Goal: Consume media (video, audio)

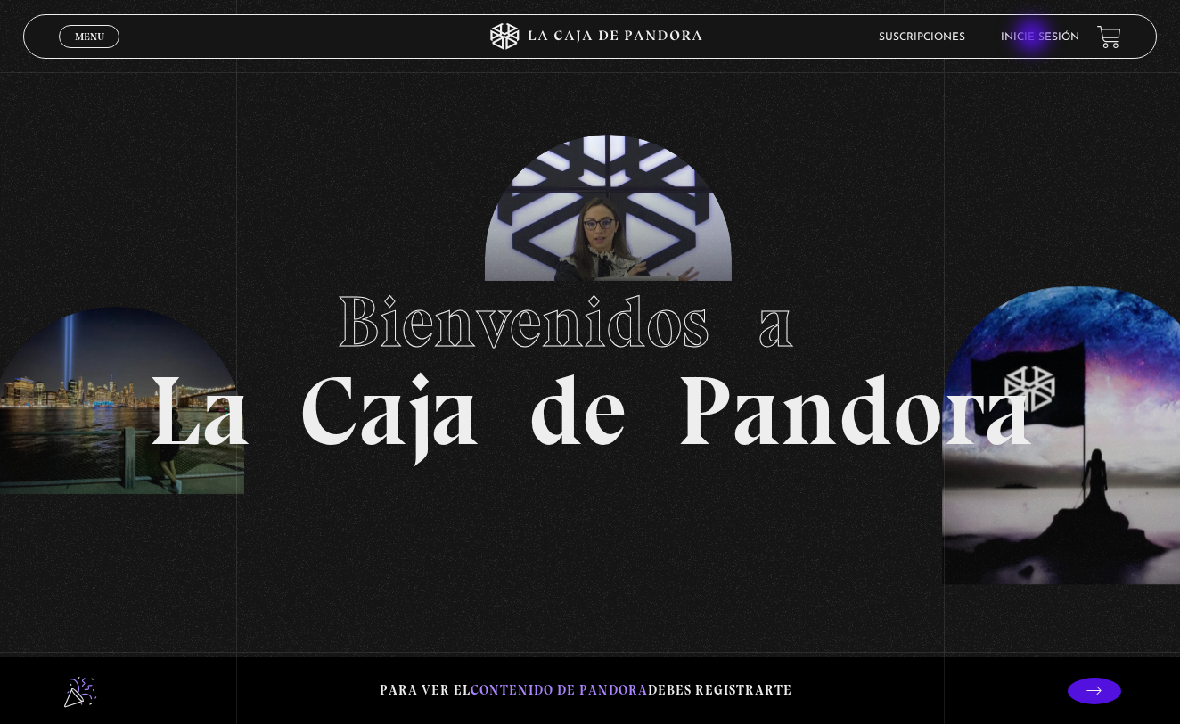
click at [1034, 37] on link "Inicie sesión" at bounding box center [1040, 37] width 78 height 11
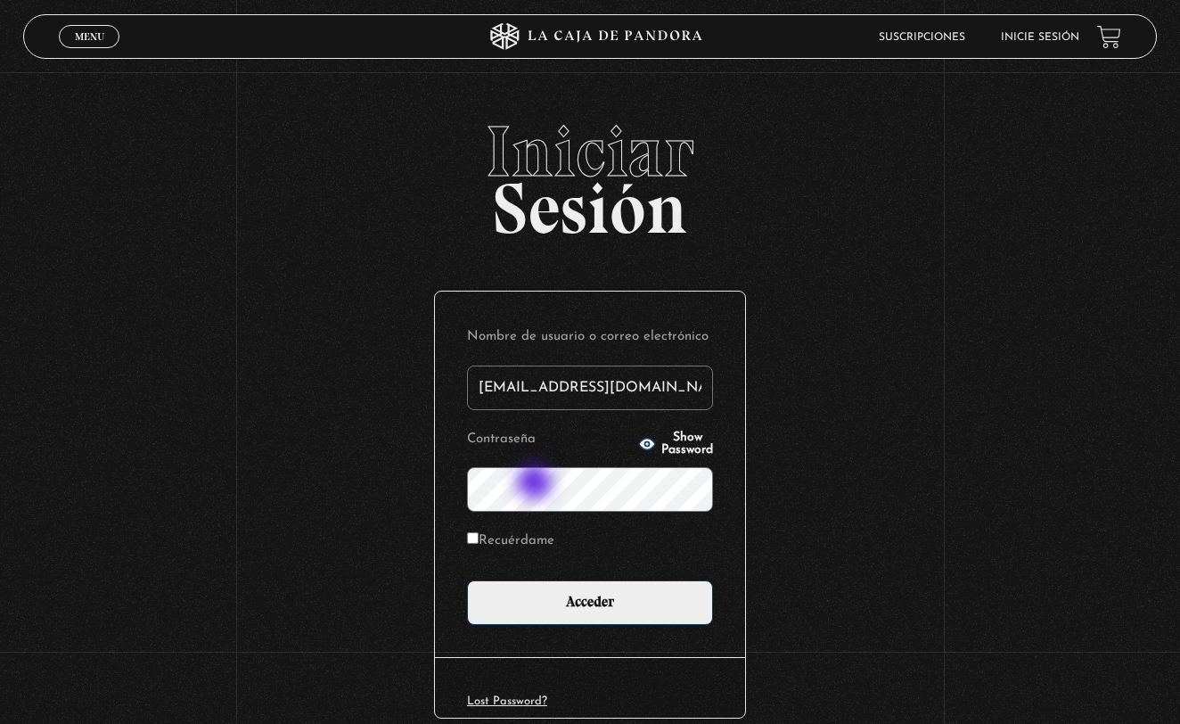
type input "ileana_rodas@hotmail.com"
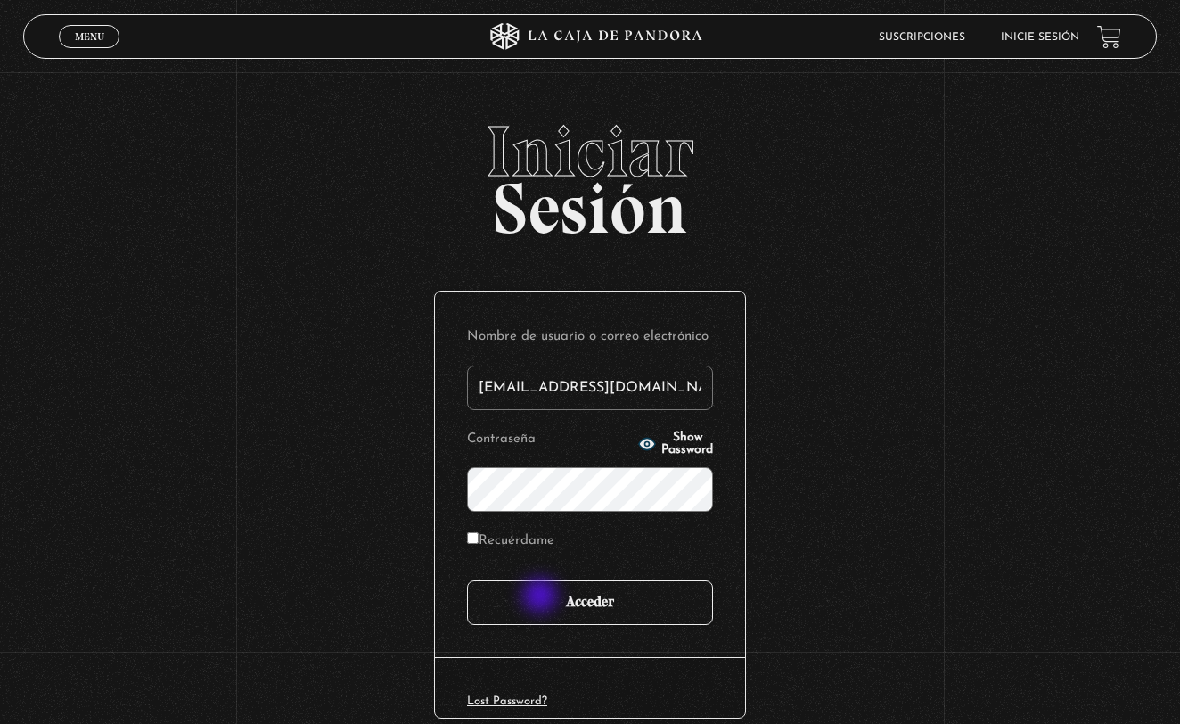
click at [542, 597] on input "Acceder" at bounding box center [590, 602] width 246 height 45
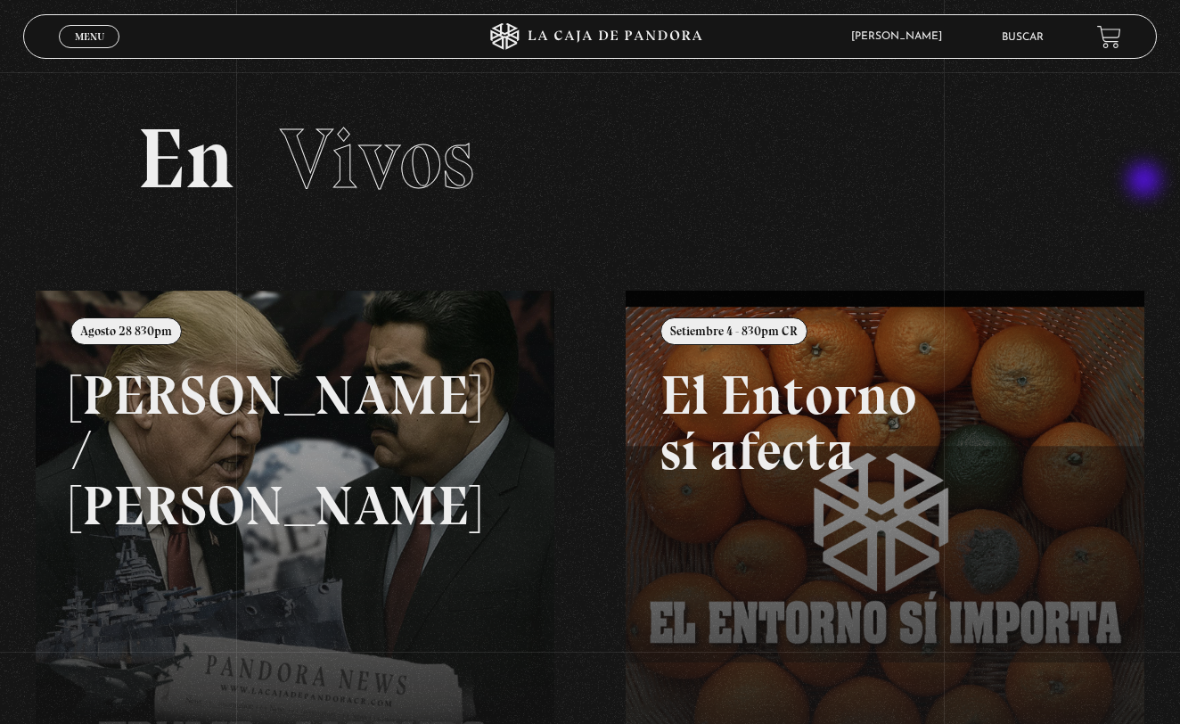
click at [1146, 182] on section "En Vivos" at bounding box center [590, 181] width 1180 height 218
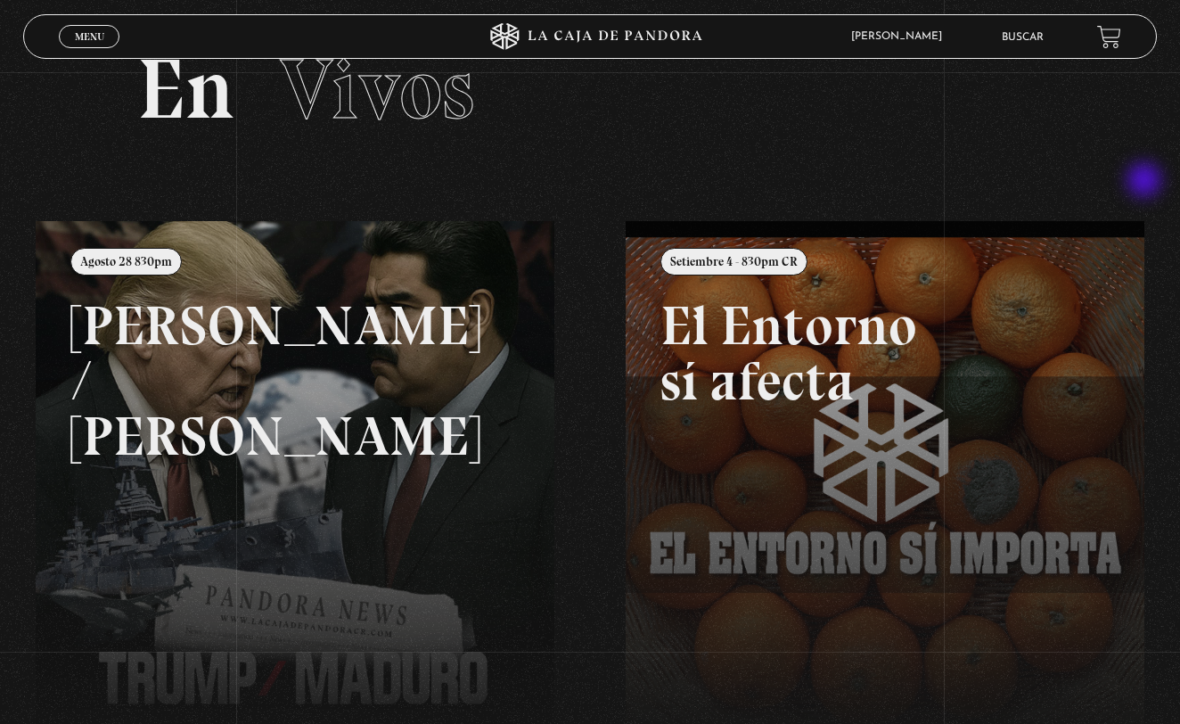
scroll to position [64, 0]
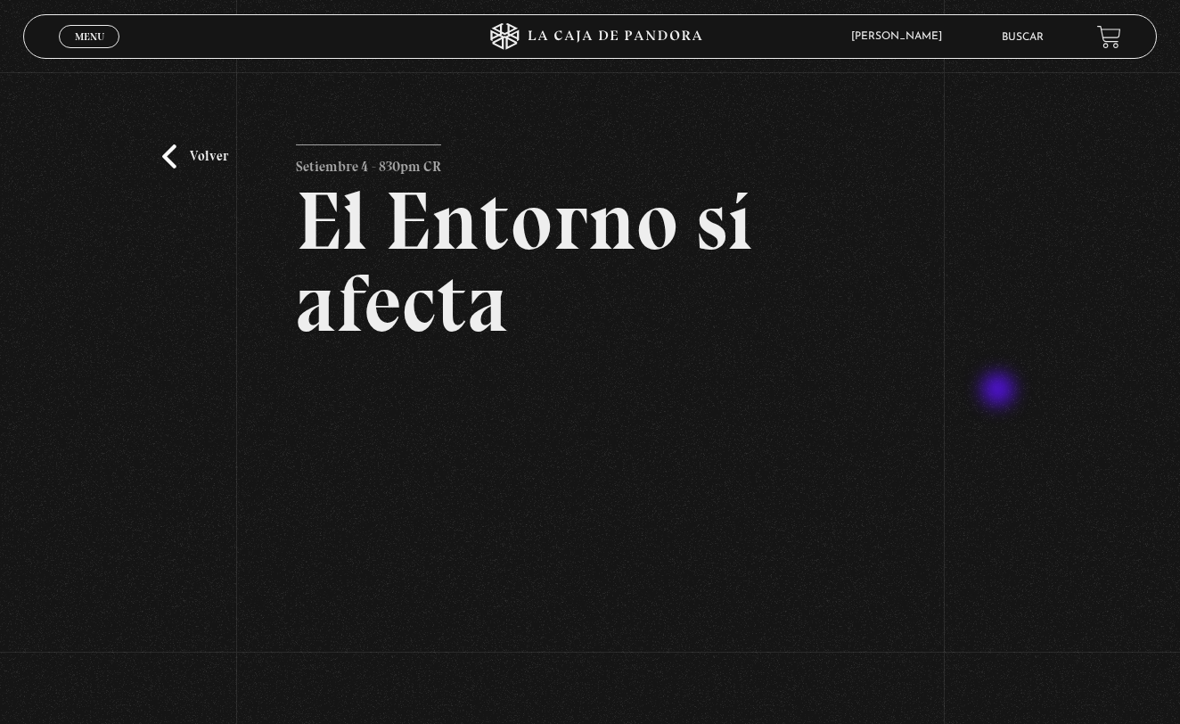
click at [1008, 393] on div "Volver Setiembre 4 - 830pm CR El Entorno sí afecta" at bounding box center [590, 405] width 1180 height 666
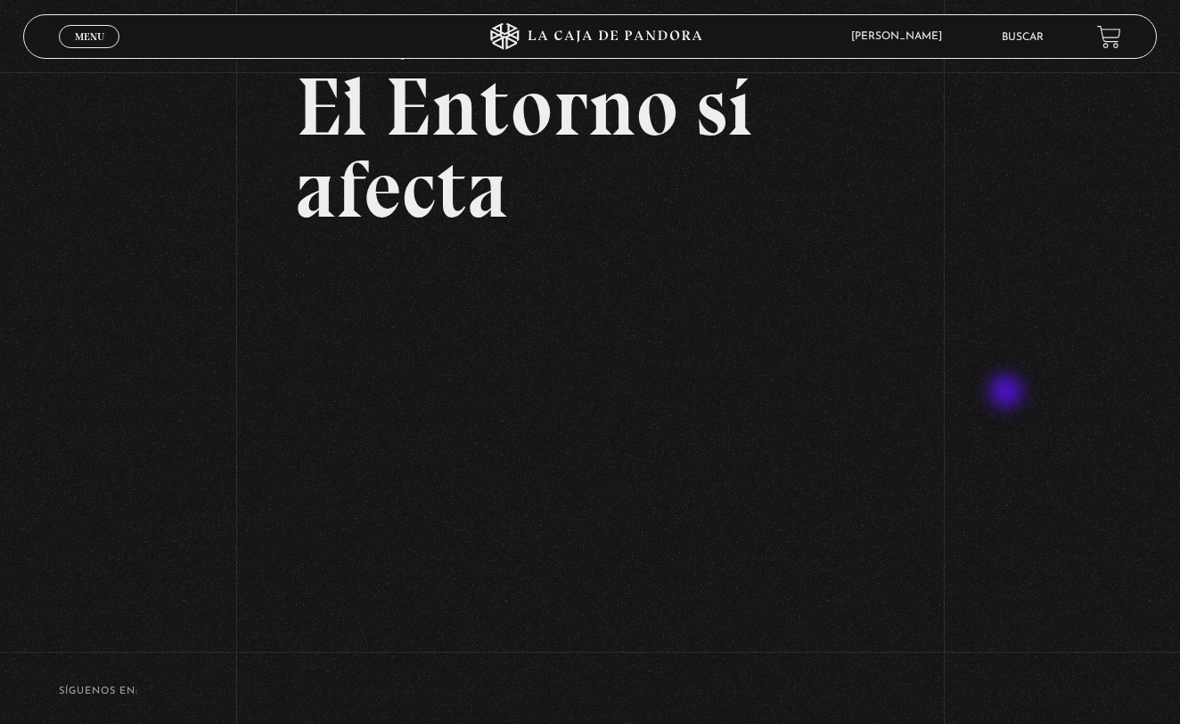
scroll to position [115, 0]
